Goal: Information Seeking & Learning: Learn about a topic

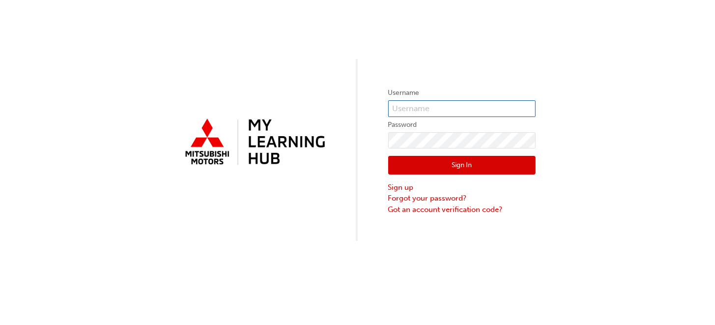
type input "0005152352"
click at [457, 164] on button "Sign In" at bounding box center [461, 165] width 147 height 19
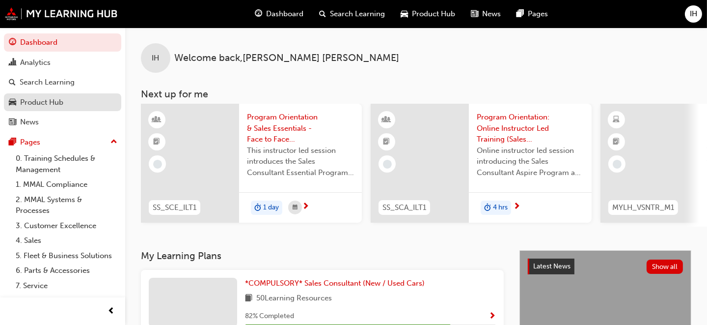
click at [46, 101] on div "Product Hub" at bounding box center [41, 102] width 43 height 11
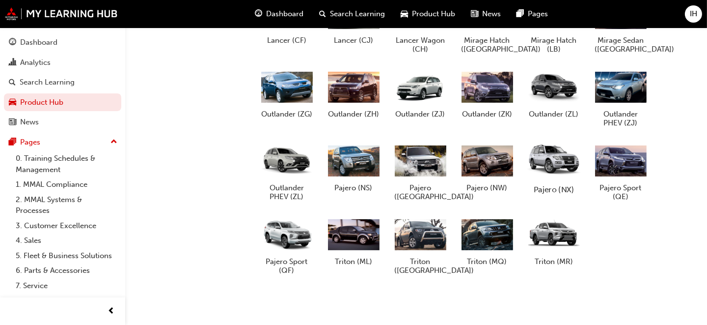
scroll to position [402, 0]
click at [624, 161] on div at bounding box center [620, 160] width 55 height 39
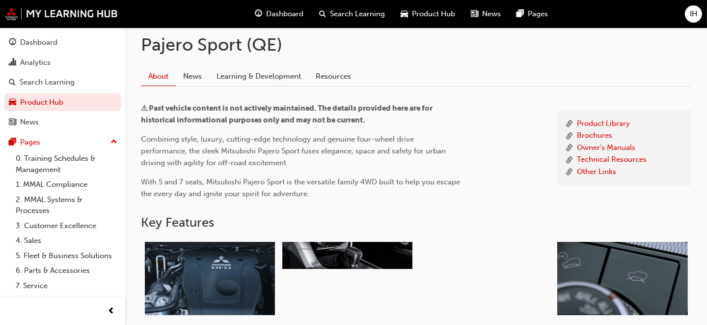
scroll to position [196, 0]
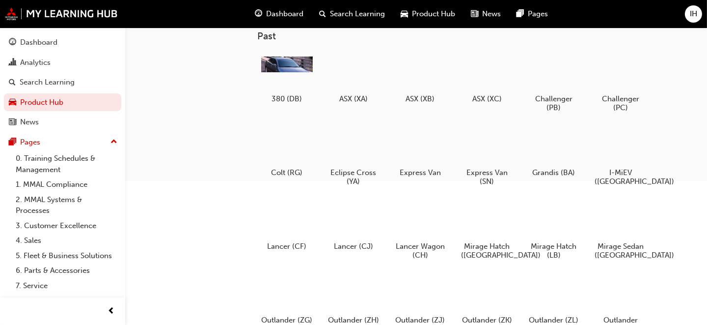
scroll to position [402, 0]
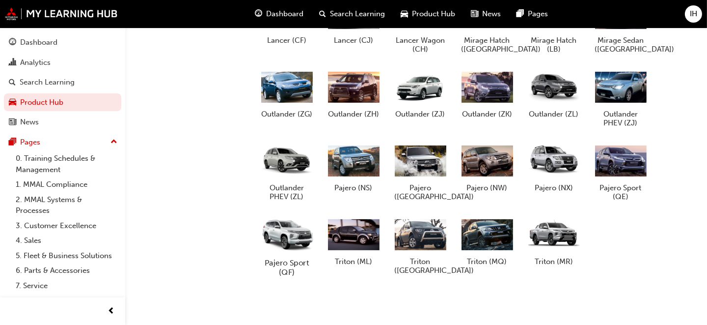
click at [289, 234] on div at bounding box center [286, 234] width 55 height 39
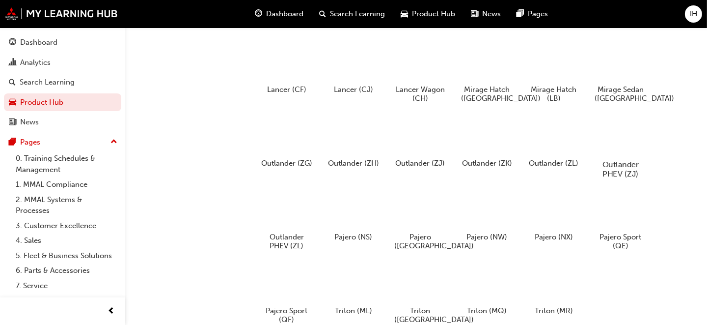
scroll to position [353, 0]
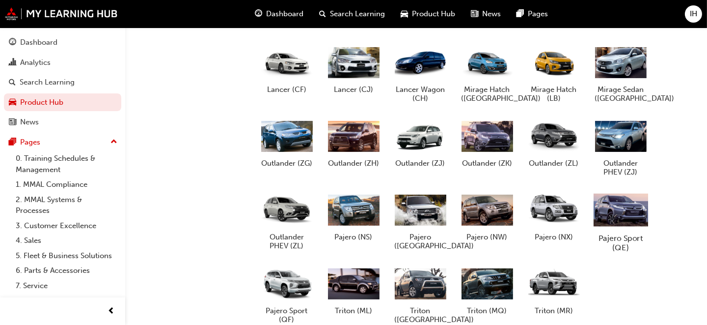
click at [624, 208] on div at bounding box center [620, 209] width 55 height 39
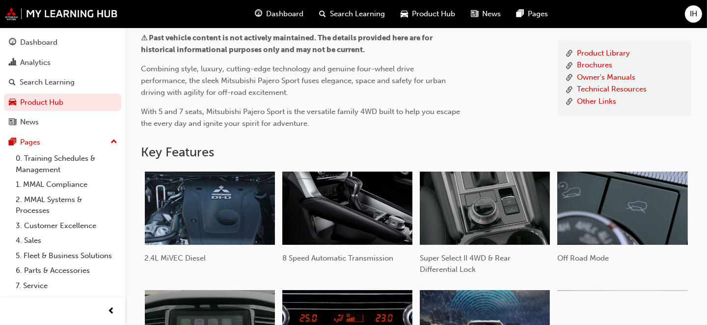
scroll to position [167, 0]
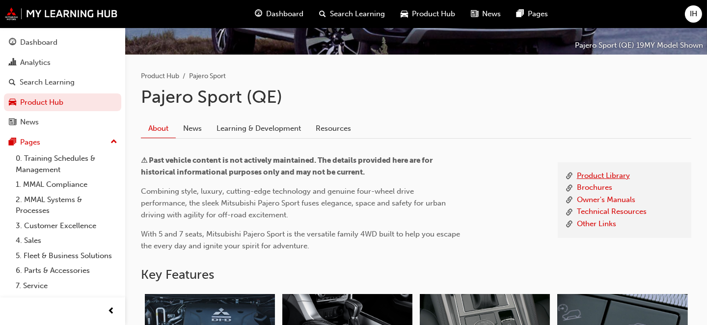
click at [595, 173] on link "Product Library" at bounding box center [603, 176] width 53 height 12
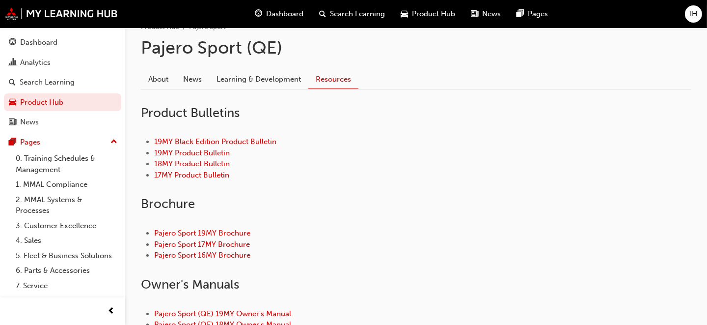
scroll to position [265, 0]
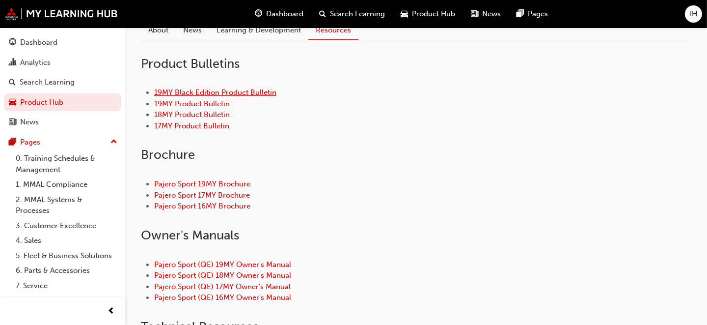
click at [187, 90] on link "19MY Black Edition Product Bulletin" at bounding box center [215, 92] width 122 height 9
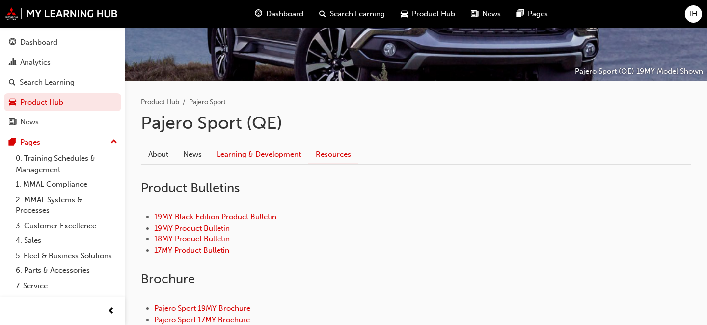
scroll to position [147, 0]
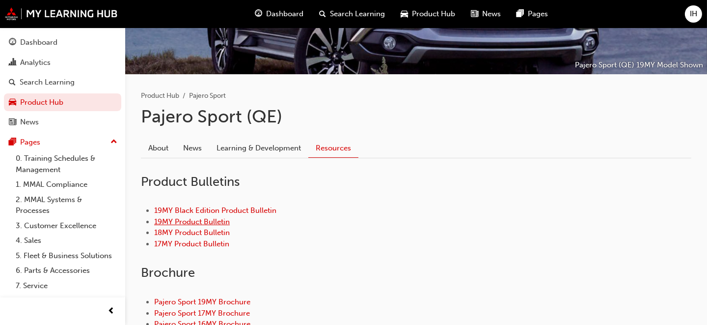
click at [201, 221] on link "19MY Product Bulletin" at bounding box center [192, 221] width 76 height 9
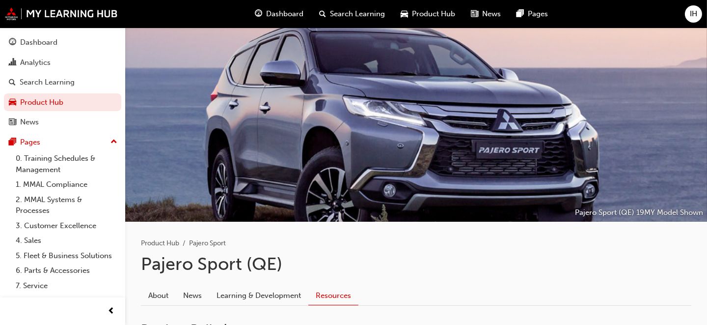
scroll to position [167, 0]
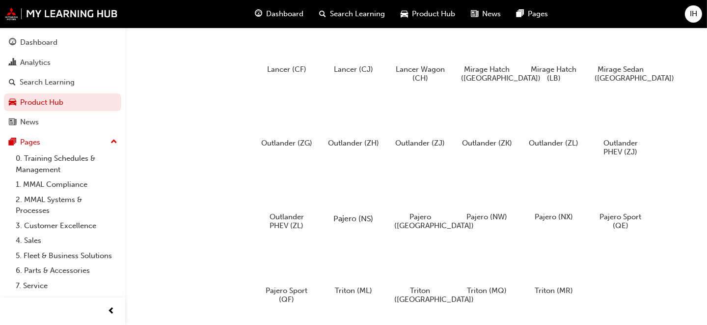
scroll to position [402, 0]
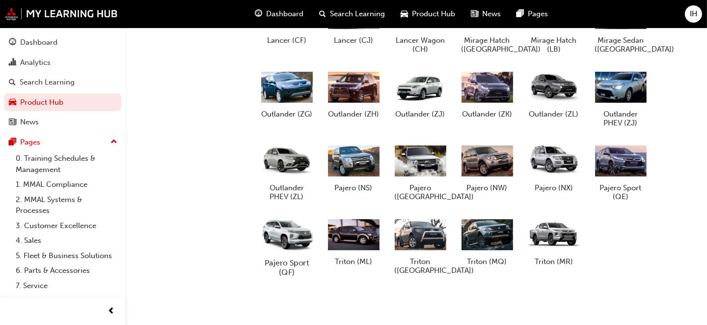
click at [290, 233] on div at bounding box center [286, 234] width 55 height 39
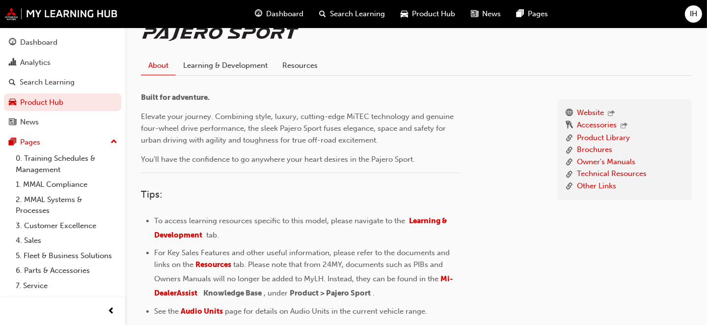
scroll to position [295, 0]
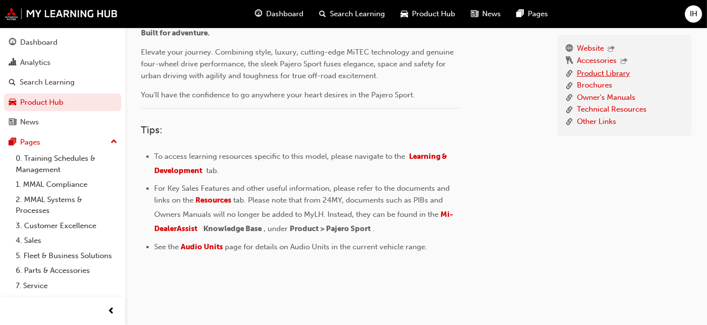
click at [595, 70] on link "Product Library" at bounding box center [603, 74] width 53 height 12
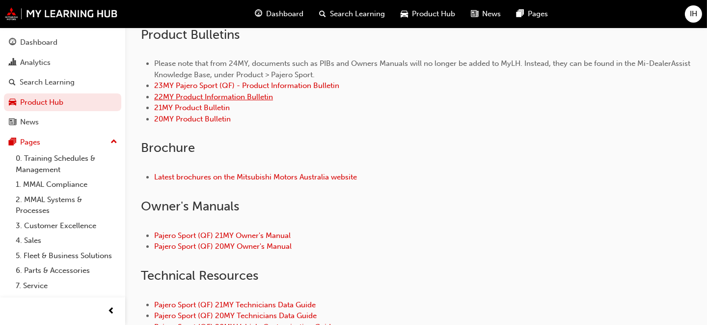
click at [183, 95] on link "22MY Product Information Bulletin" at bounding box center [213, 96] width 119 height 9
